Goal: Transaction & Acquisition: Purchase product/service

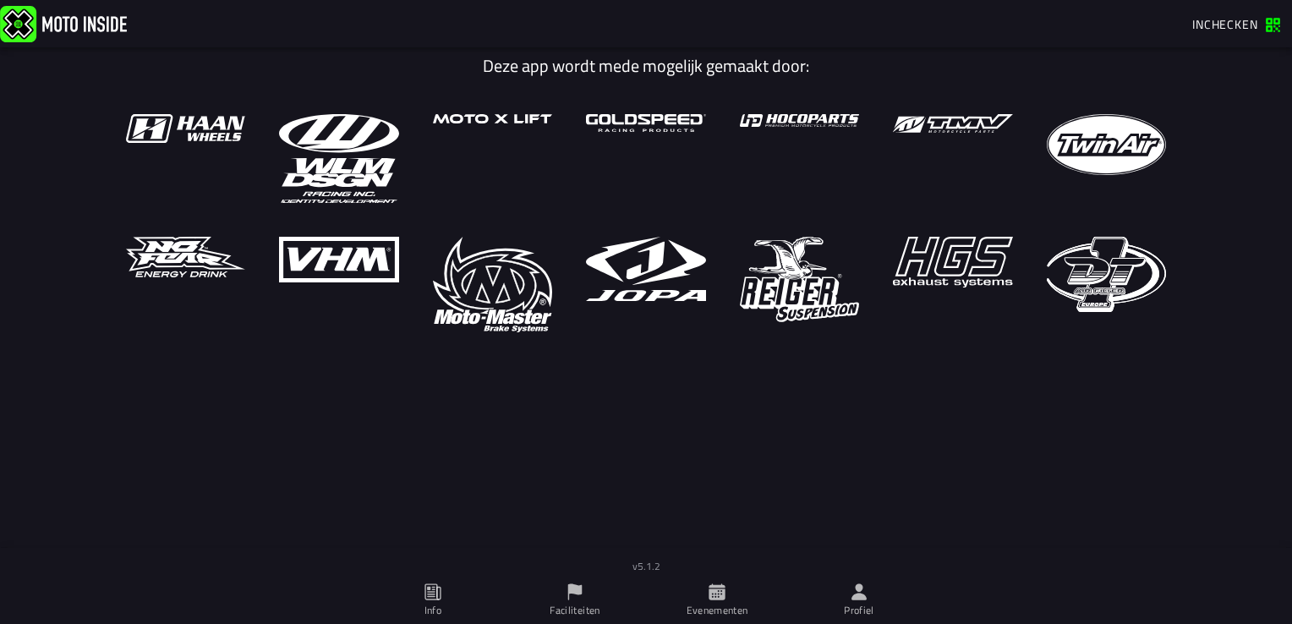
click at [859, 590] on icon at bounding box center [859, 592] width 15 height 16
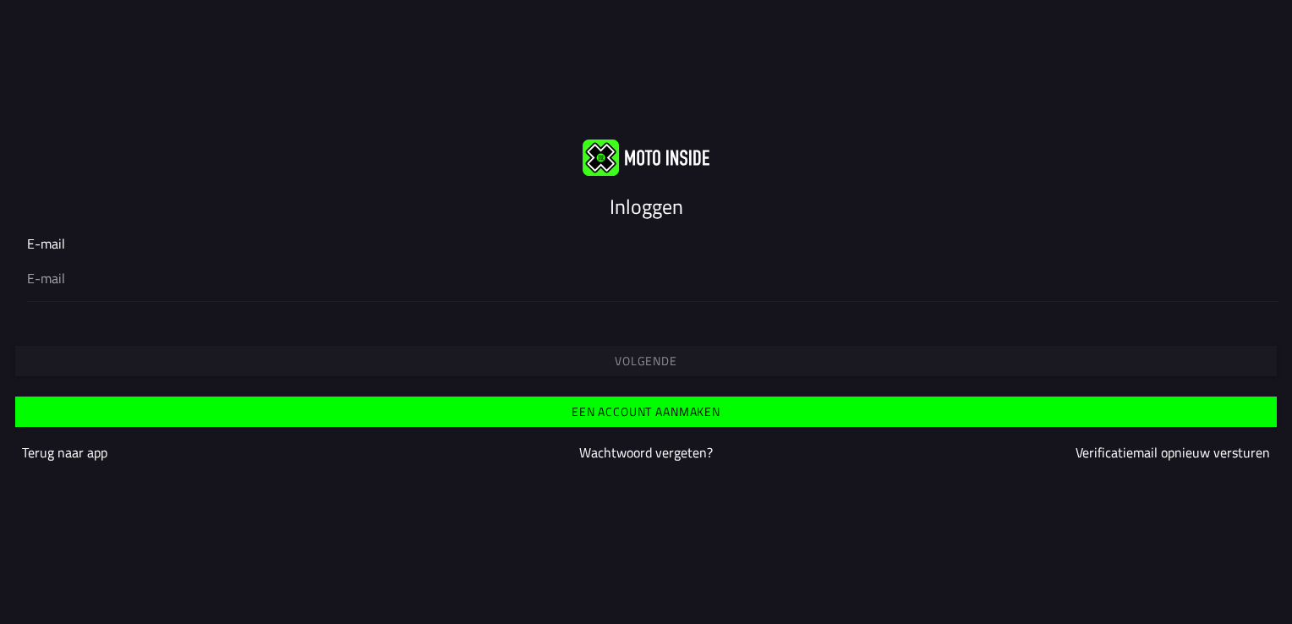
click at [370, 277] on input "email" at bounding box center [646, 278] width 1238 height 20
type input "[EMAIL_ADDRESS][DOMAIN_NAME]"
click at [480, 364] on span "Volgende" at bounding box center [646, 361] width 1236 height 12
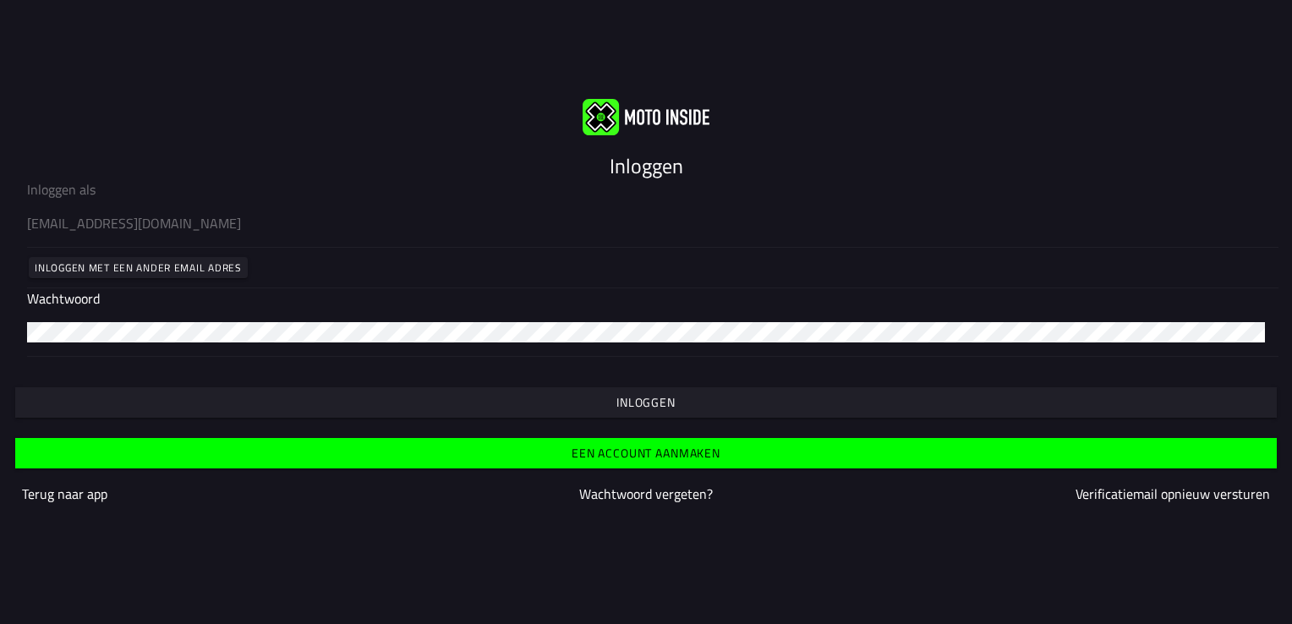
click at [443, 397] on span "Inloggen" at bounding box center [646, 403] width 1236 height 12
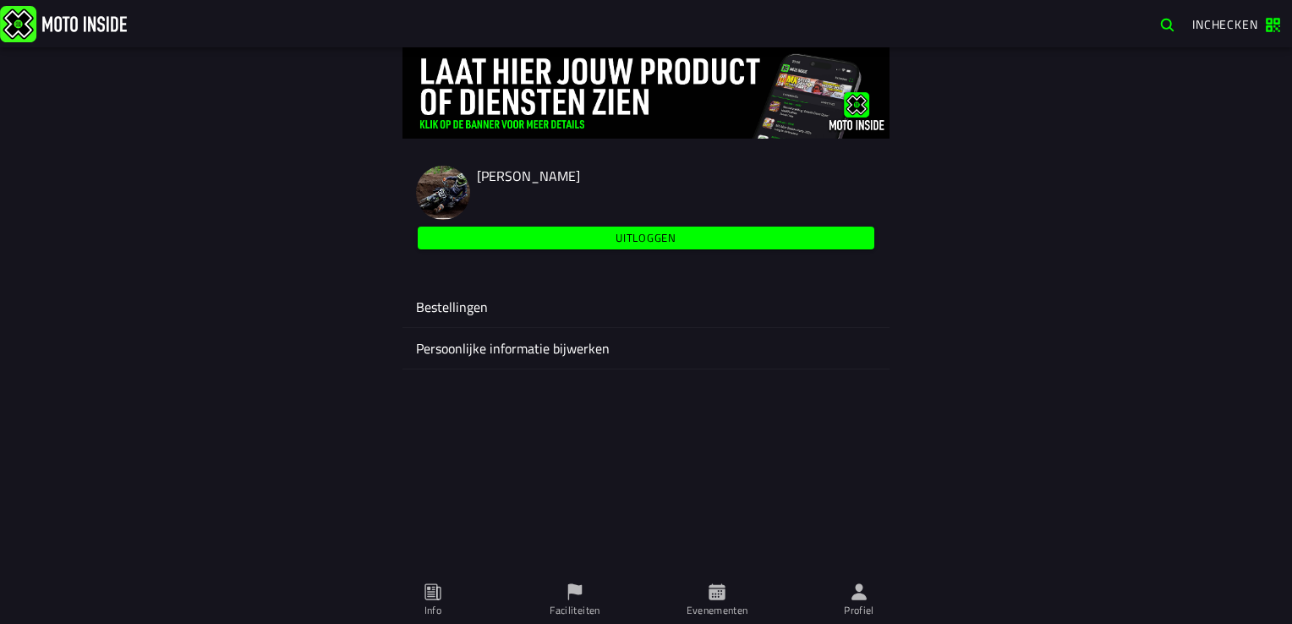
click at [709, 596] on icon at bounding box center [717, 592] width 16 height 16
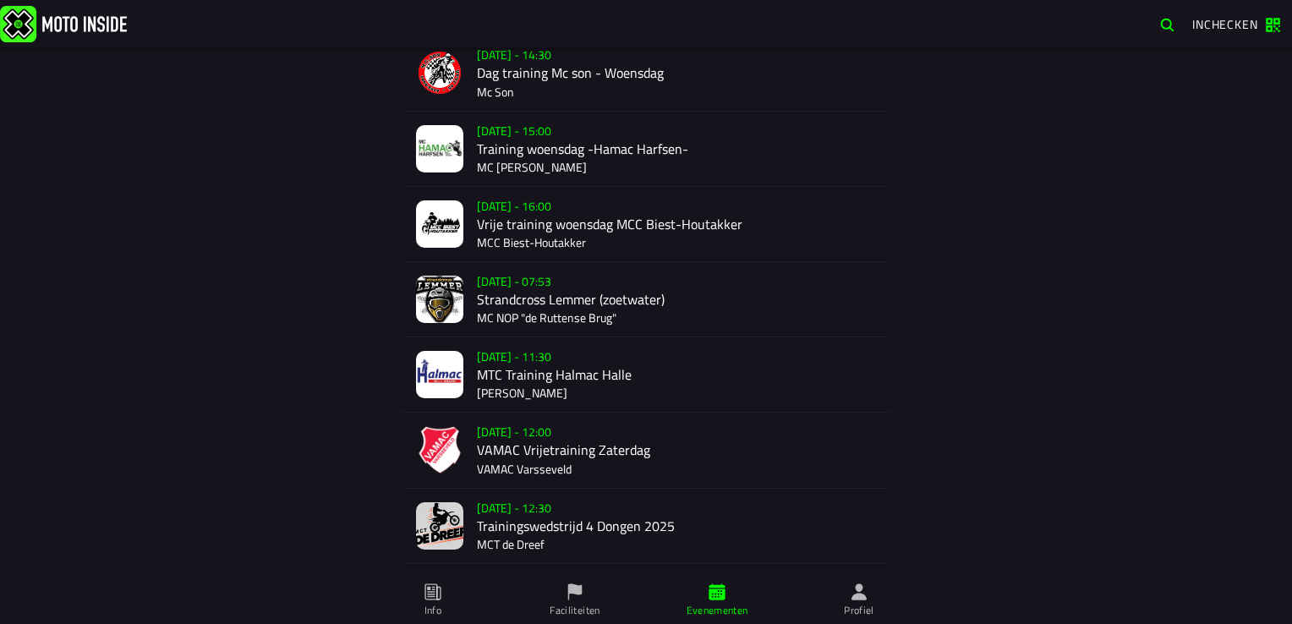
scroll to position [423, 0]
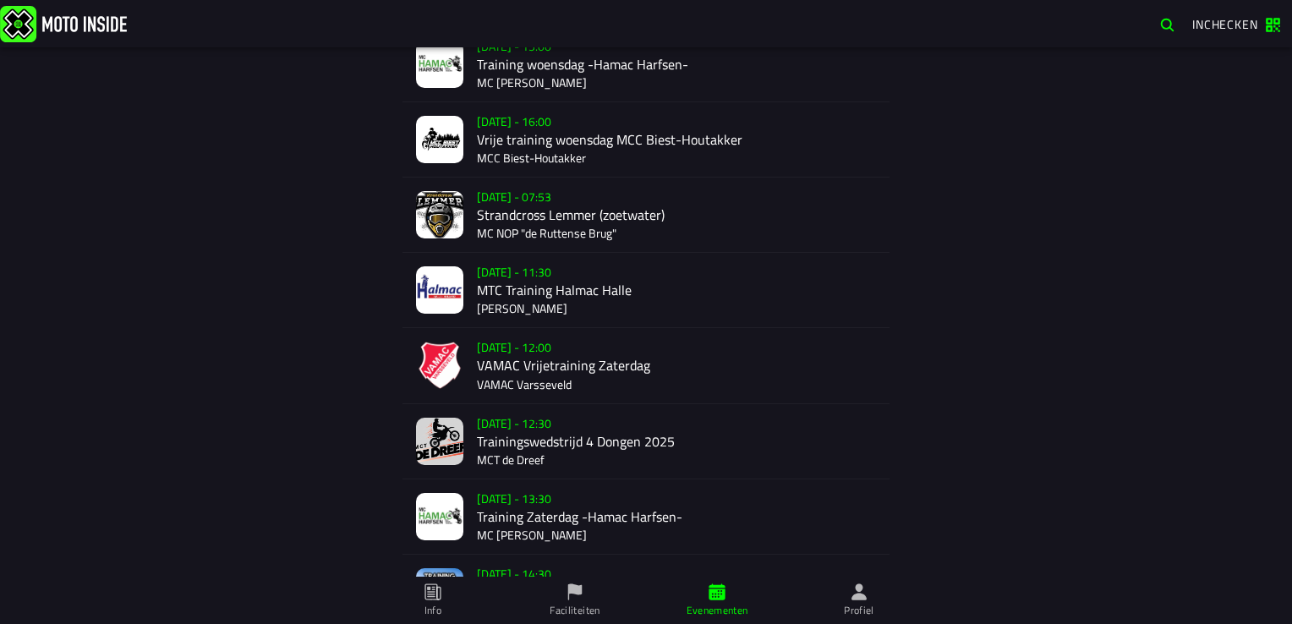
click at [606, 439] on div "[DATE] - 12:30 Trainingswedstrijd 4 Dongen 2025 MCT de Dreef" at bounding box center [676, 441] width 399 height 74
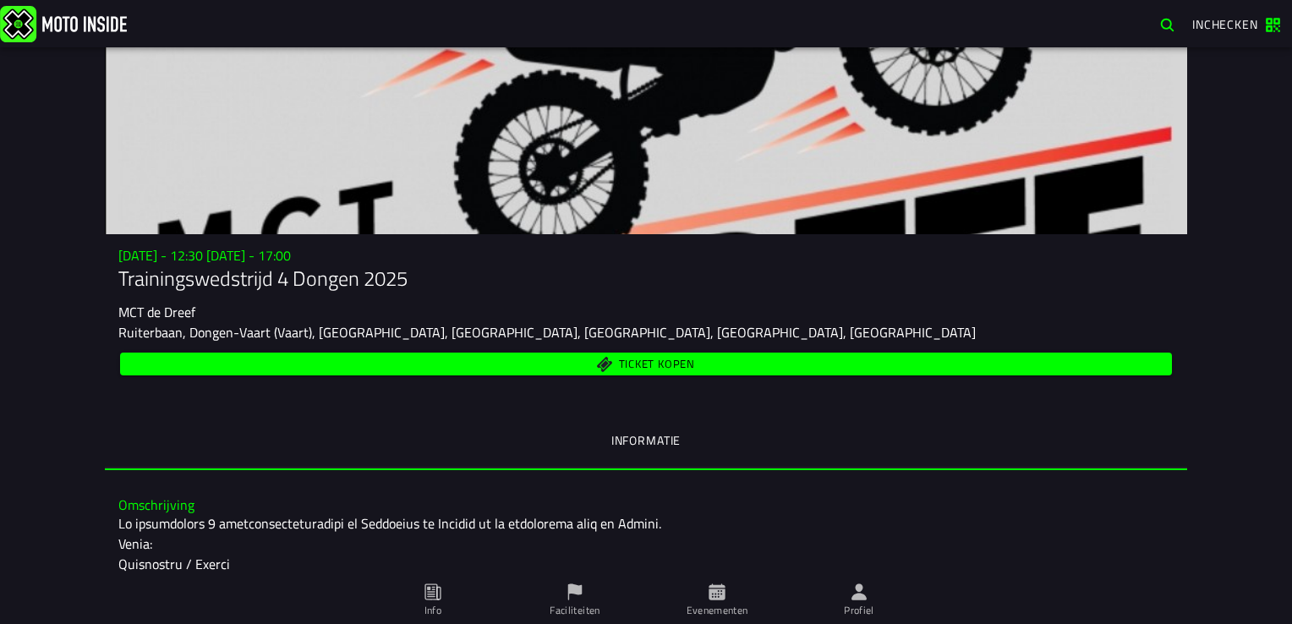
click at [562, 360] on span "Ticket kopen" at bounding box center [646, 364] width 1033 height 16
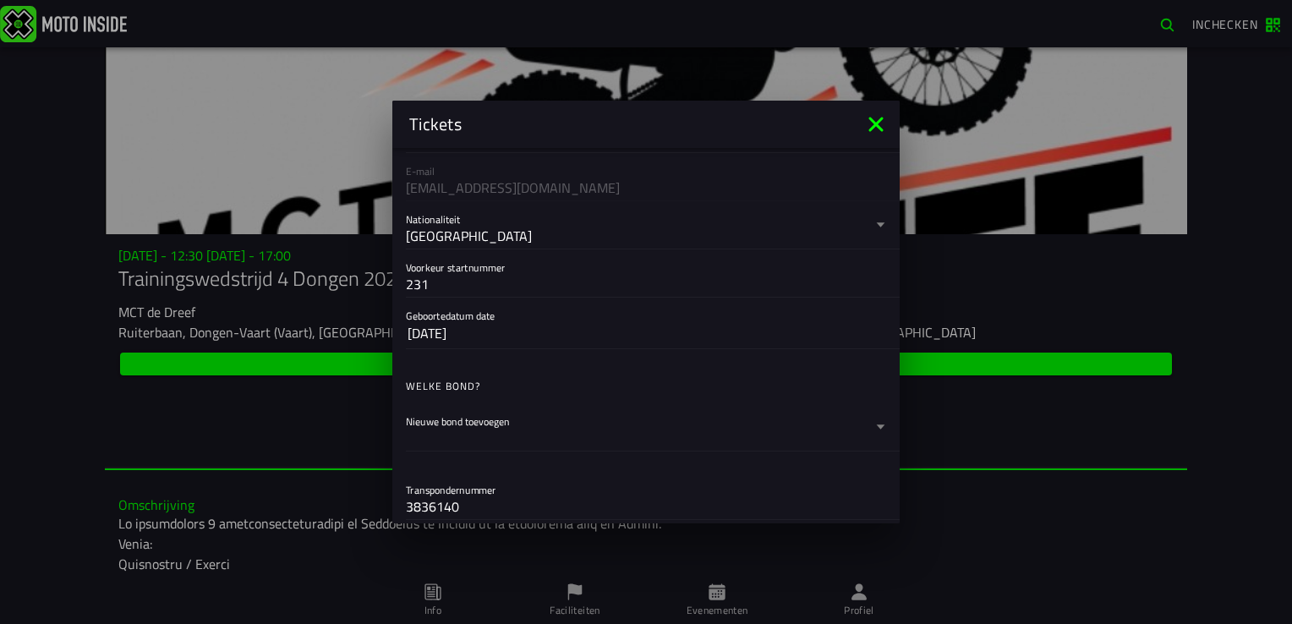
scroll to position [169, 0]
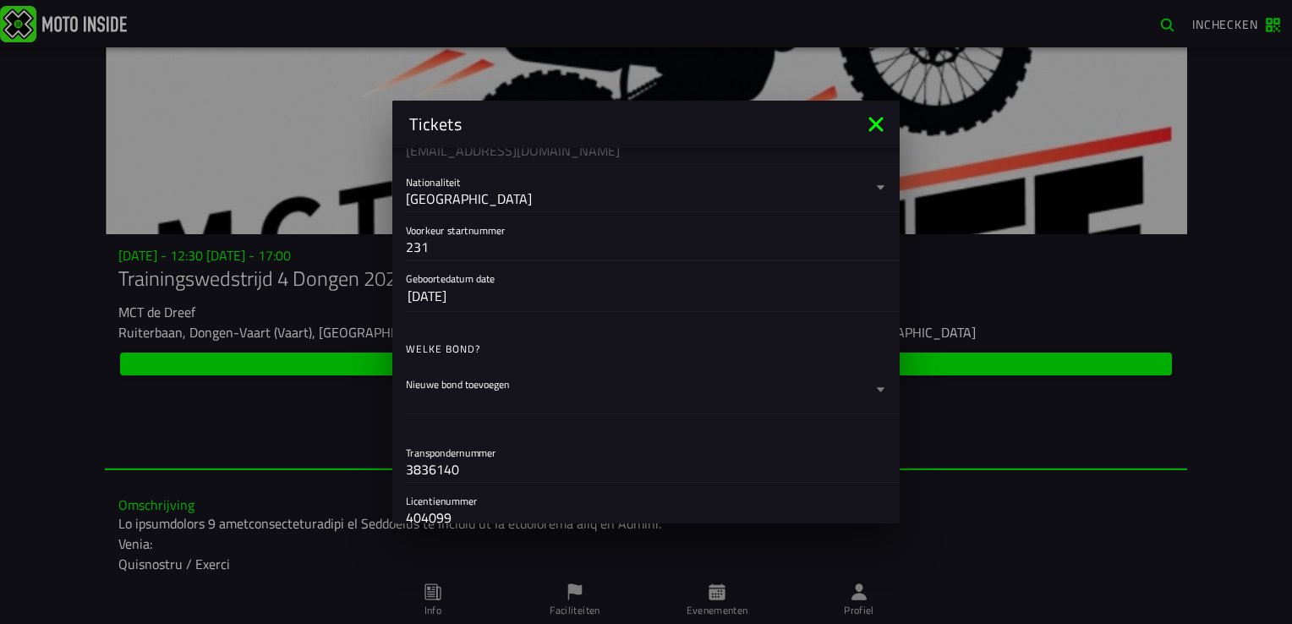
click at [546, 378] on label "Nieuwe bond toevoegen" at bounding box center [646, 389] width 480 height 47
click at [546, 378] on button "Nieuwe bond toevoegen" at bounding box center [646, 389] width 480 height 47
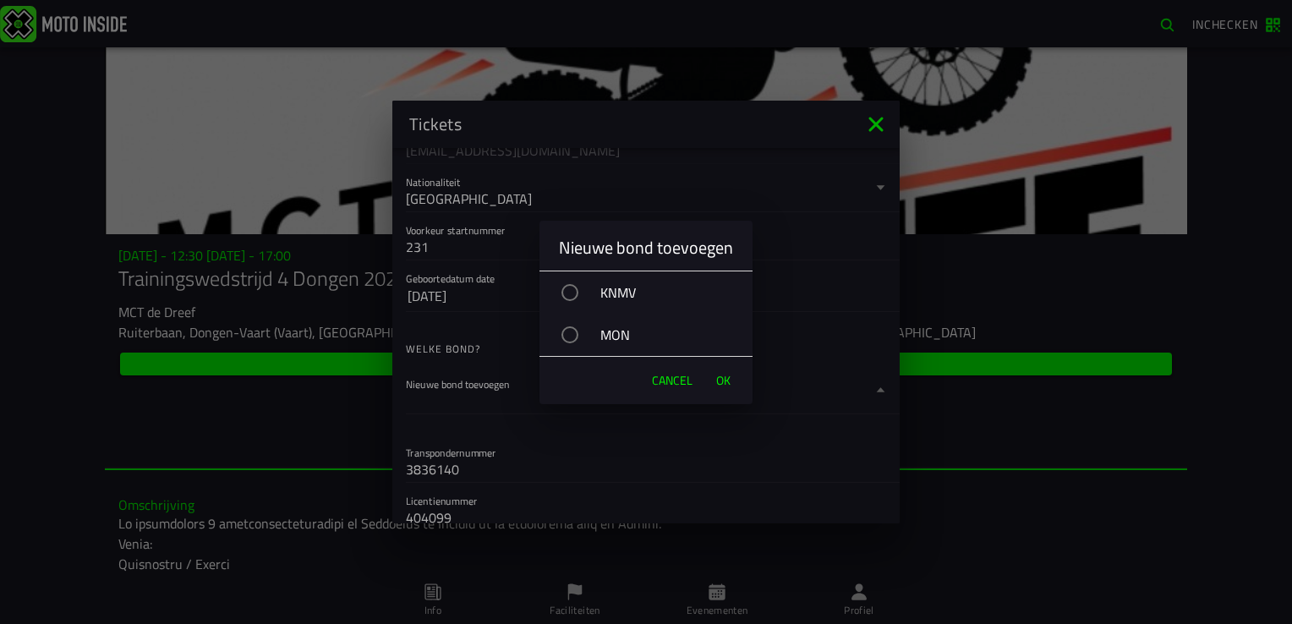
click at [570, 296] on div "button" at bounding box center [570, 292] width 17 height 17
click at [728, 383] on span "OK" at bounding box center [723, 380] width 14 height 17
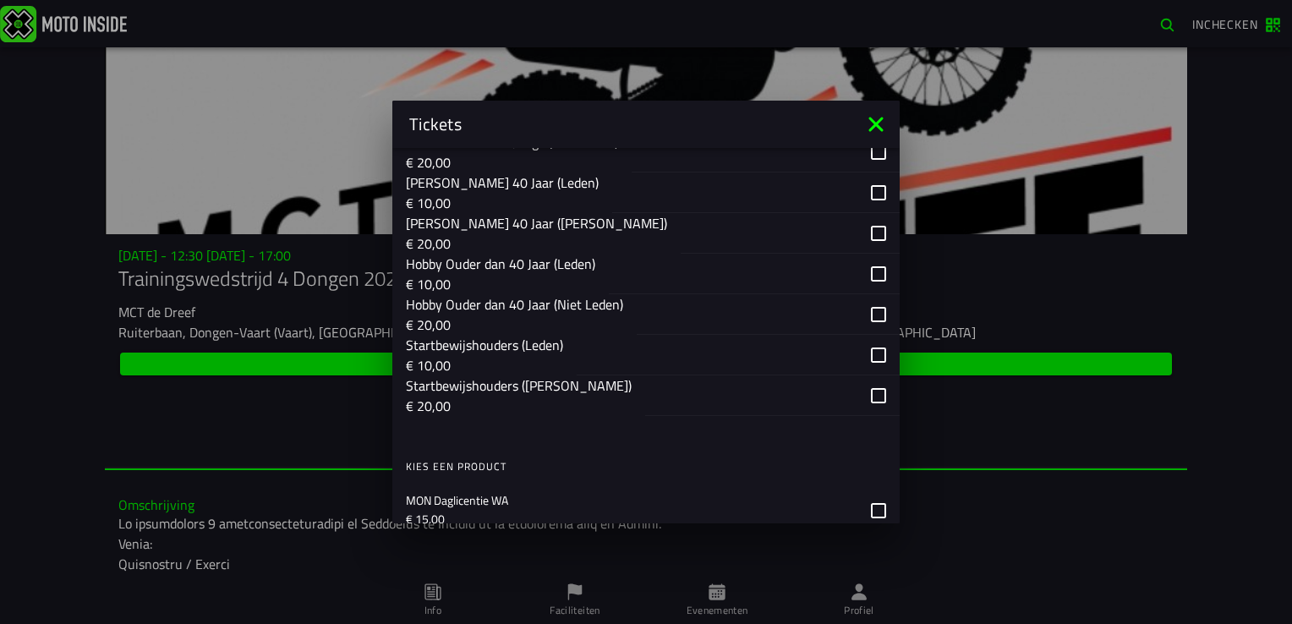
scroll to position [1100, 0]
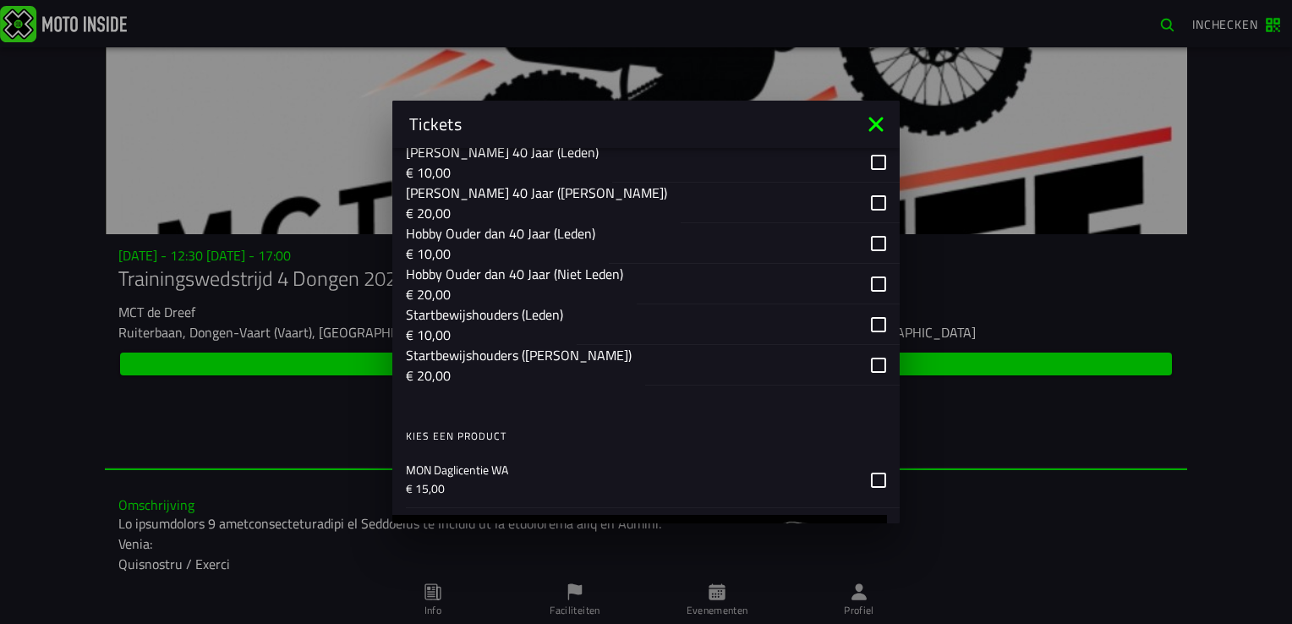
click at [597, 344] on div "button" at bounding box center [717, 325] width 281 height 40
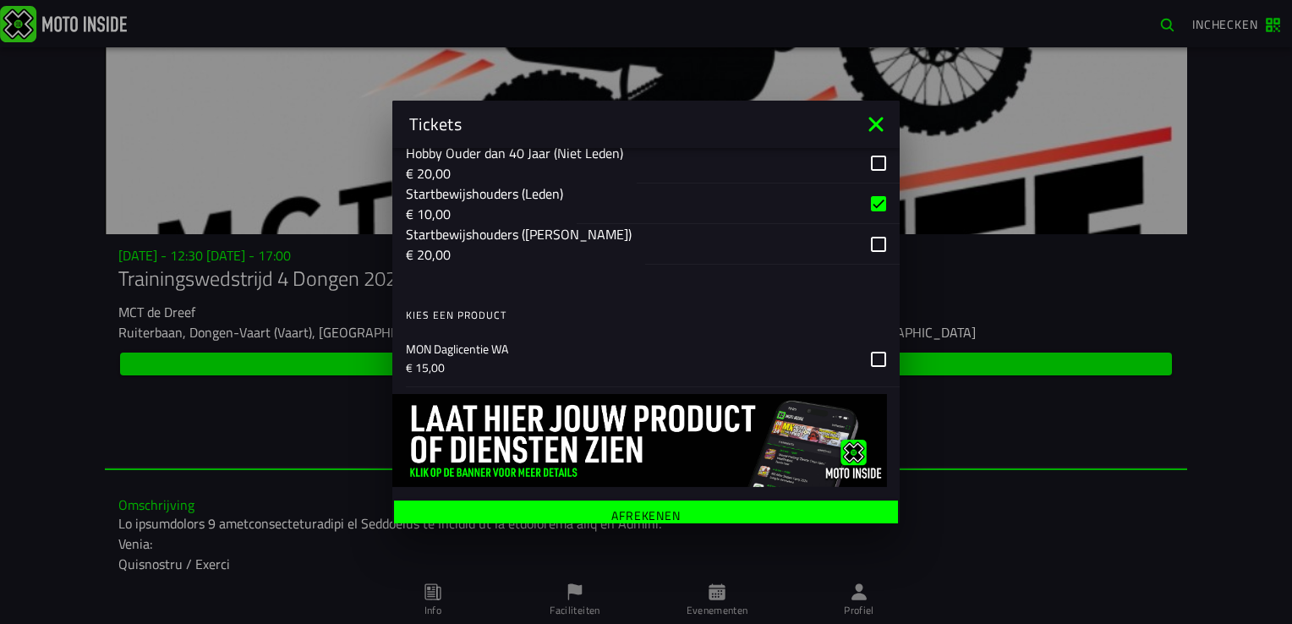
scroll to position [1252, 0]
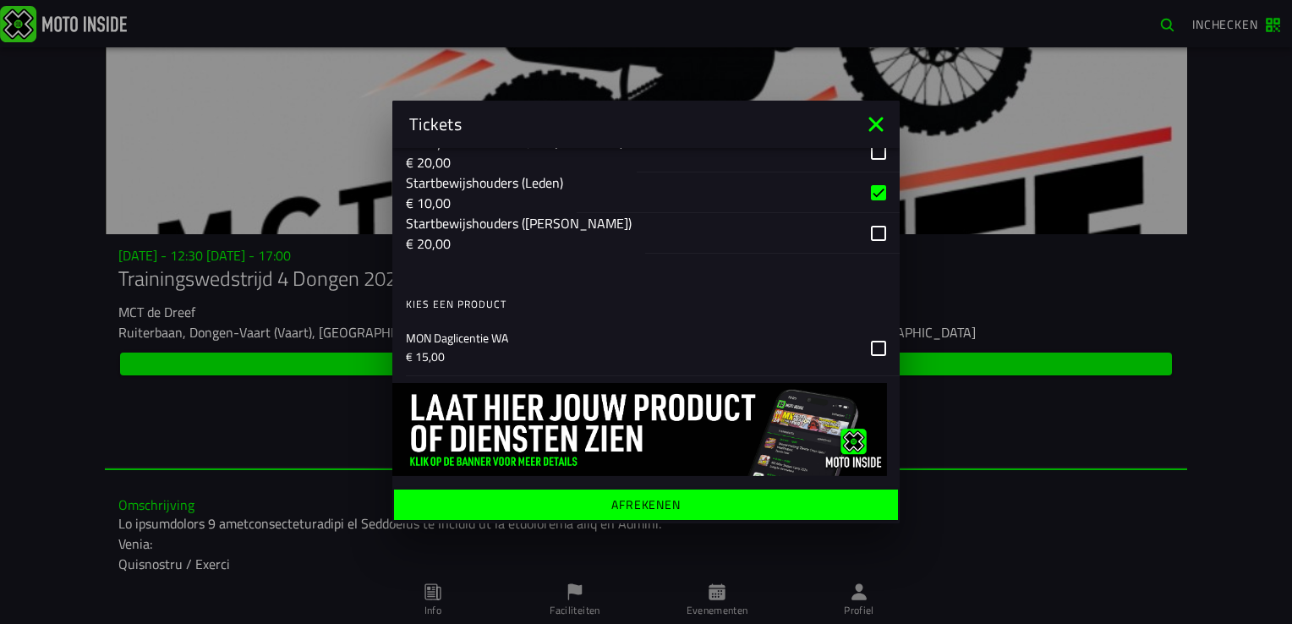
click at [690, 509] on span "Afrekenen" at bounding box center [646, 505] width 478 height 12
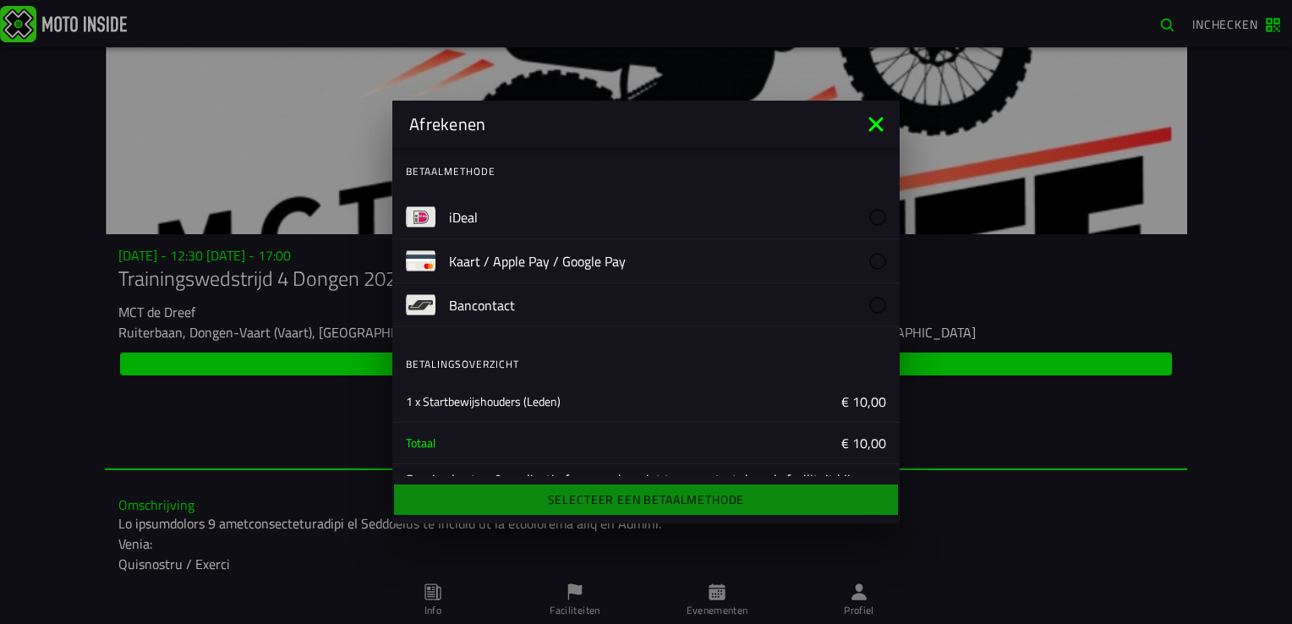
click at [541, 223] on label "iDeal" at bounding box center [667, 216] width 437 height 43
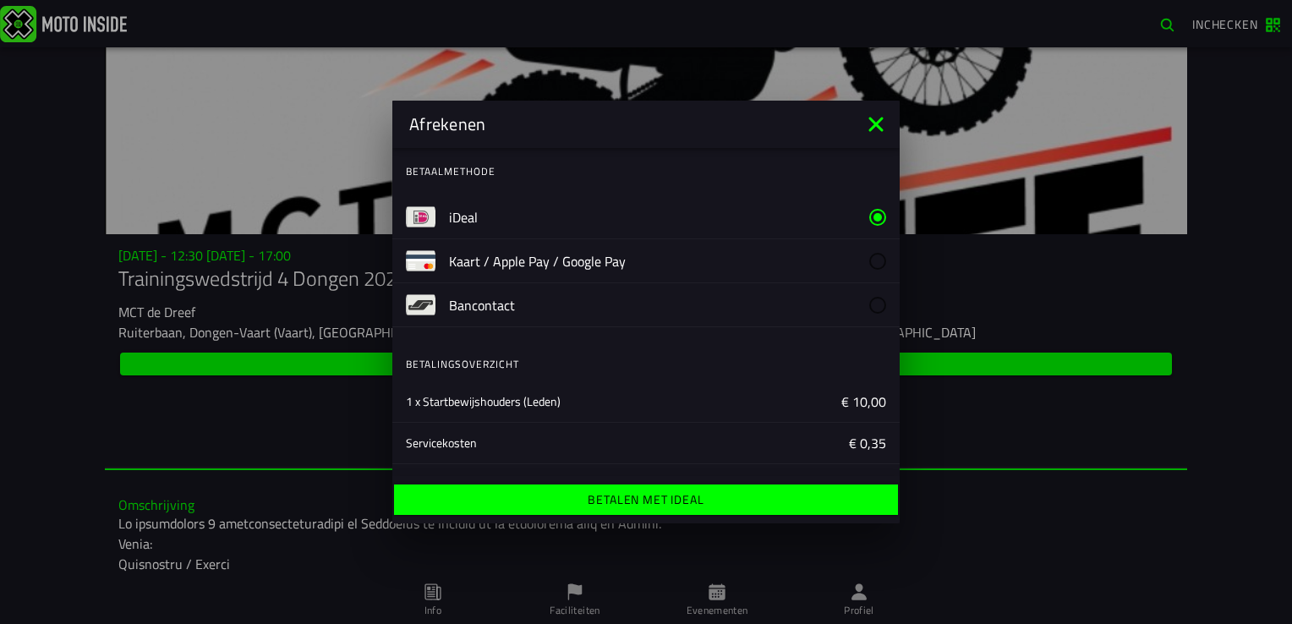
click at [639, 503] on ion-label "Betalen met iDeal" at bounding box center [646, 500] width 116 height 12
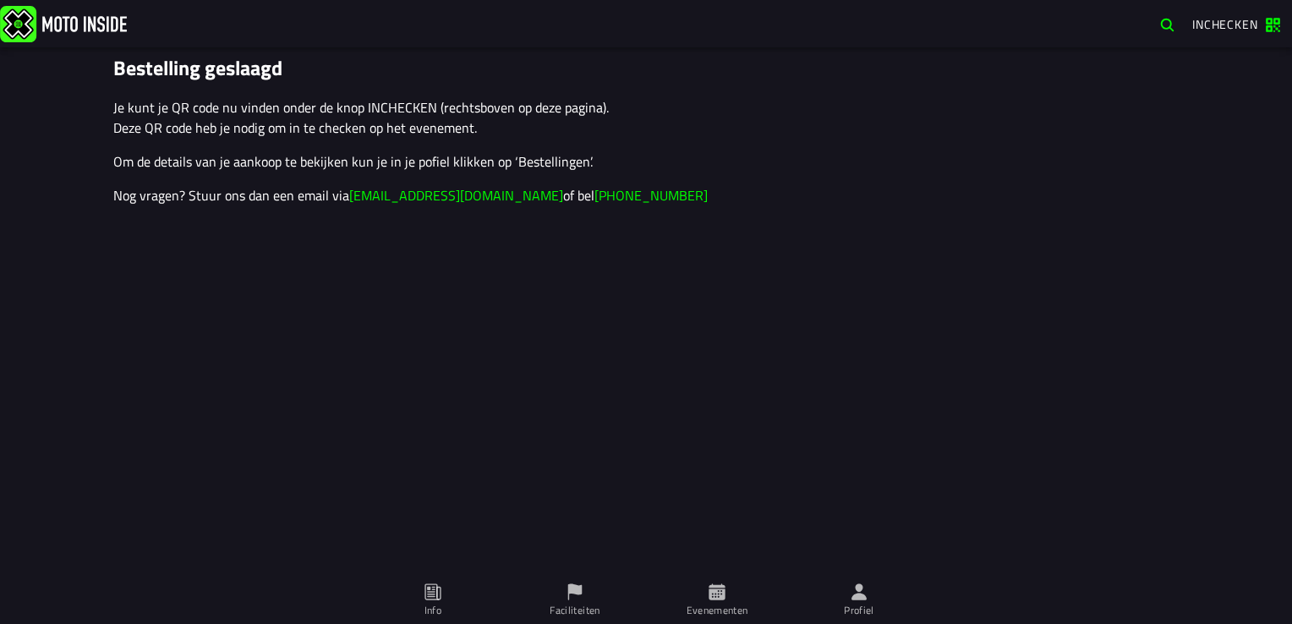
click at [859, 613] on ion-label "Profiel" at bounding box center [859, 610] width 30 height 15
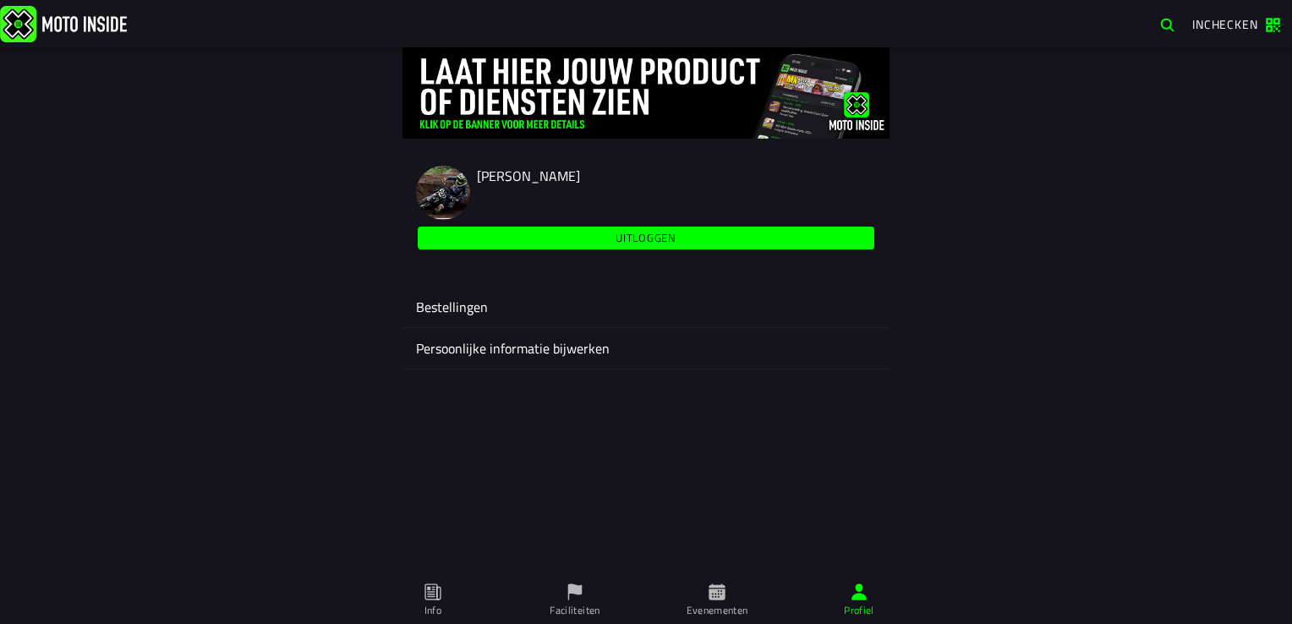
click at [631, 294] on div "Bestellingen" at bounding box center [646, 307] width 460 height 41
